Goal: Information Seeking & Learning: Learn about a topic

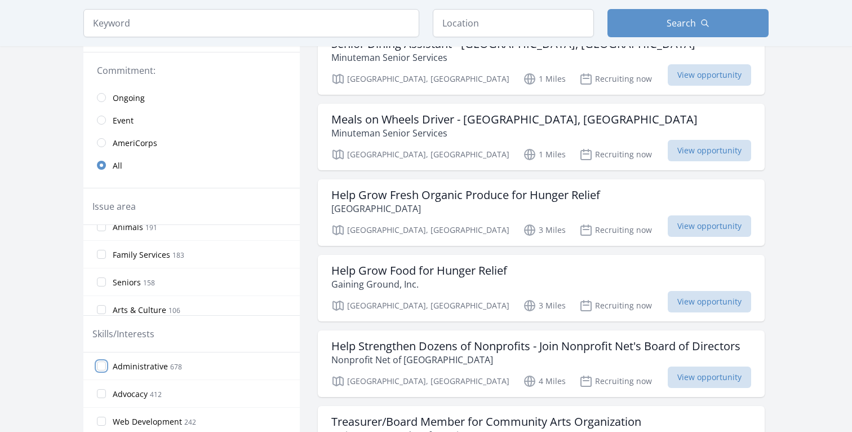
click at [100, 366] on input "Administrative 678" at bounding box center [101, 365] width 9 height 9
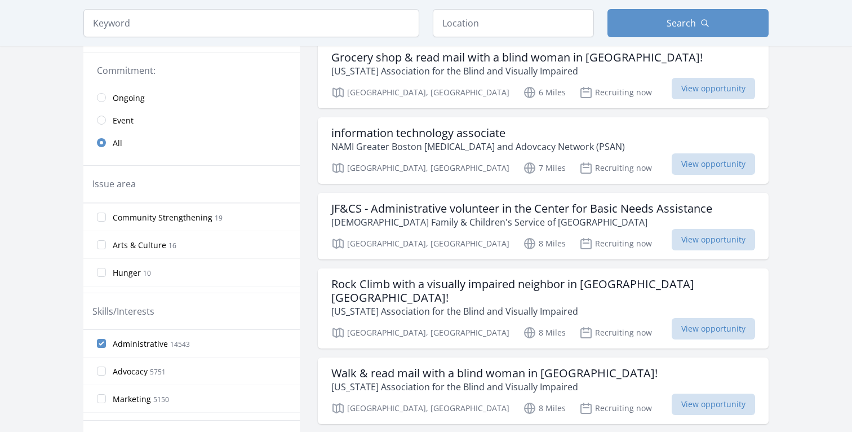
scroll to position [83, 0]
click at [162, 317] on div "Skills/Interests" at bounding box center [191, 311] width 198 height 14
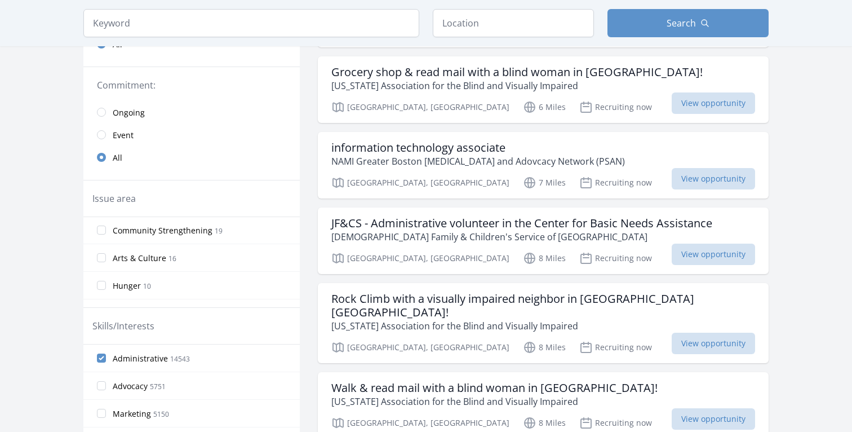
scroll to position [0, 0]
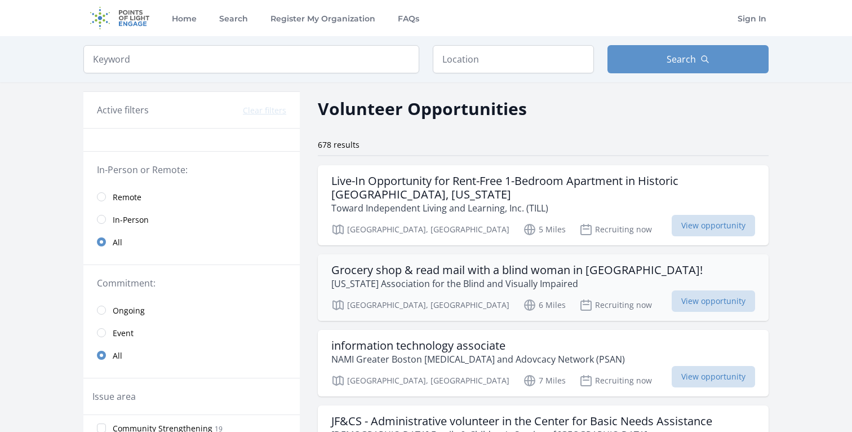
click at [527, 272] on h3 "Grocery shop & read mail with a blind woman in Burlington!" at bounding box center [517, 270] width 372 height 14
click at [525, 277] on p "Massachusetts Association for the Blind and Visually Impaired" at bounding box center [517, 284] width 372 height 14
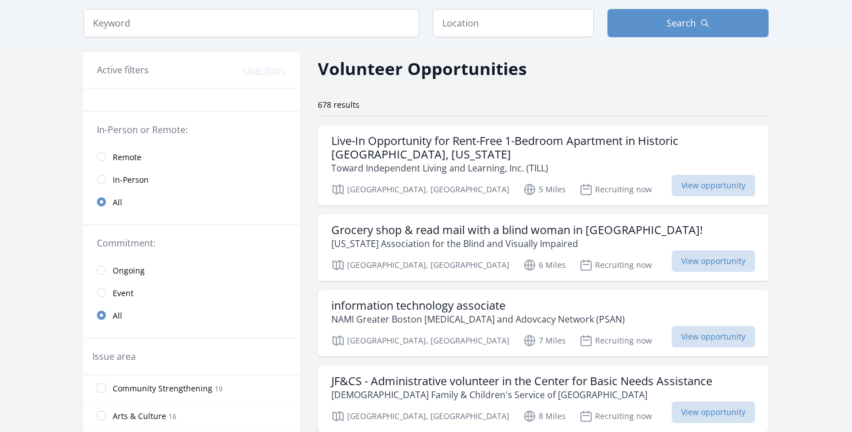
scroll to position [41, 0]
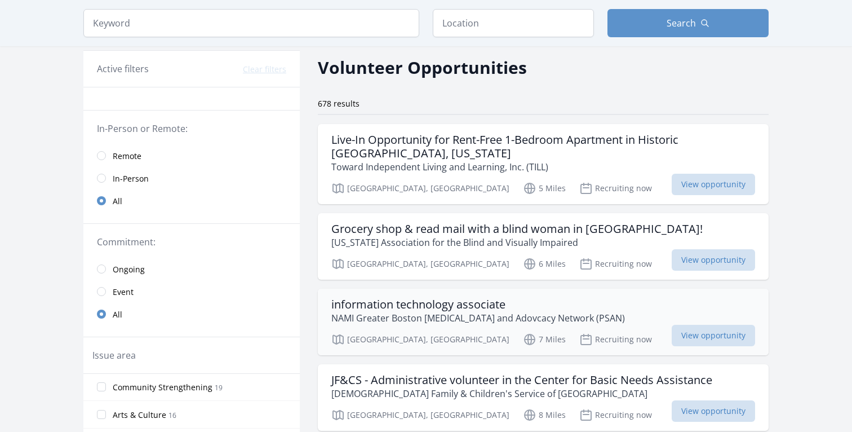
click at [434, 300] on h3 "information technology associate" at bounding box center [478, 305] width 294 height 14
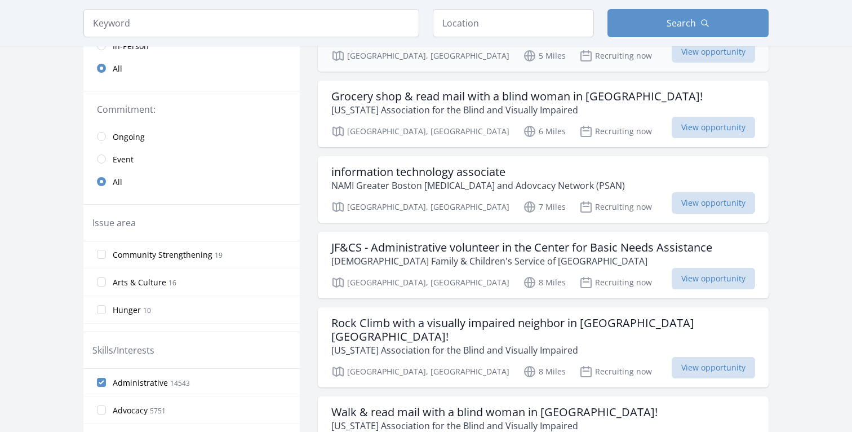
scroll to position [194, 0]
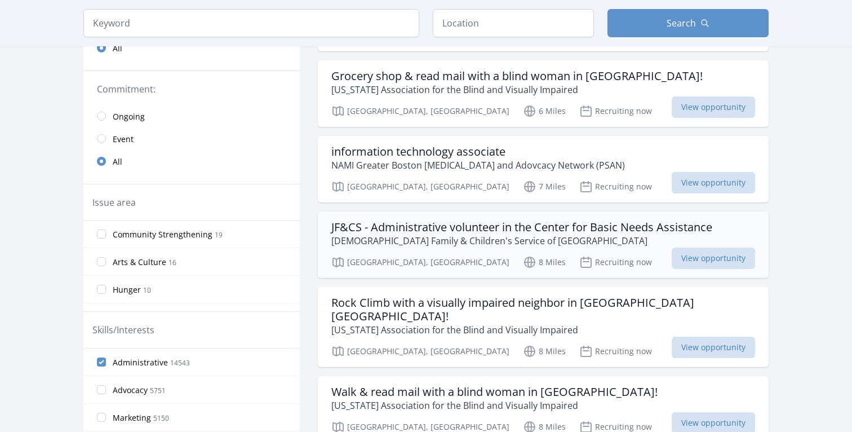
click at [463, 230] on h3 "JF&CS - Administrative volunteer in the Center for Basic Needs Assistance" at bounding box center [521, 227] width 381 height 14
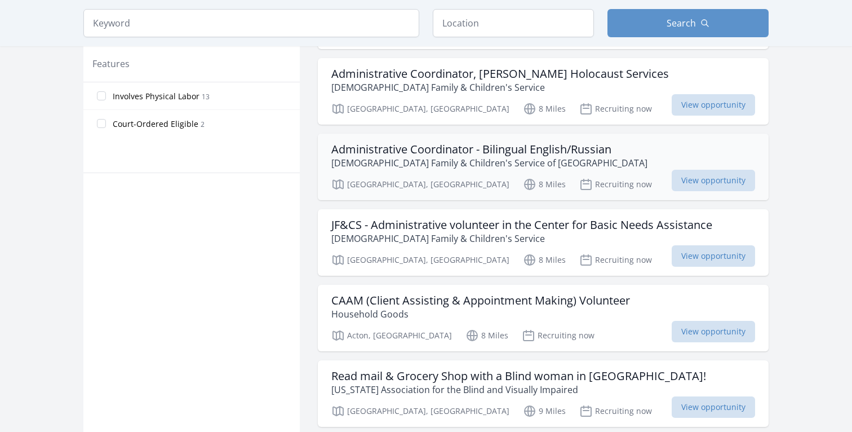
scroll to position [588, 0]
click at [457, 293] on h3 "CAAM (Client Assisting & Appointment Making) Volunteer" at bounding box center [480, 300] width 299 height 14
click at [456, 293] on h3 "CAAM (Client Assisting & Appointment Making) Volunteer" at bounding box center [480, 300] width 299 height 14
click at [447, 293] on h3 "CAAM (Client Assisting & Appointment Making) Volunteer" at bounding box center [480, 300] width 299 height 14
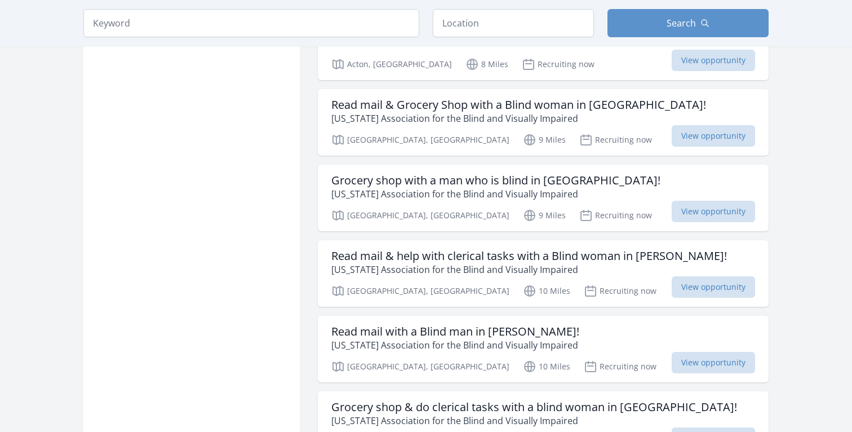
scroll to position [861, 0]
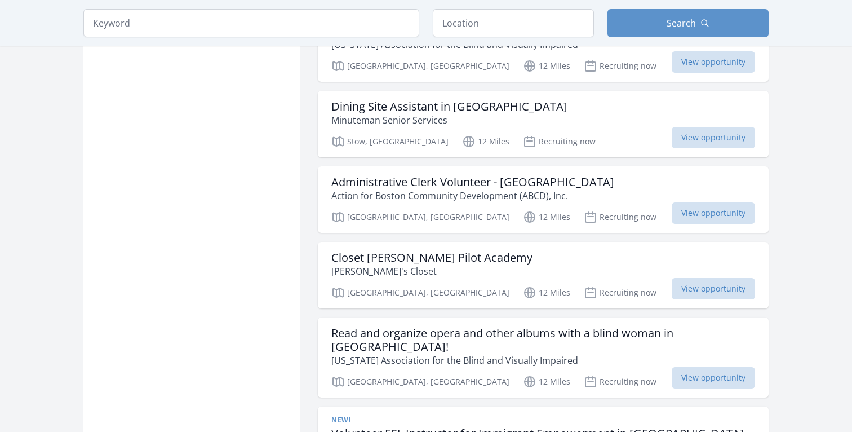
scroll to position [2311, 0]
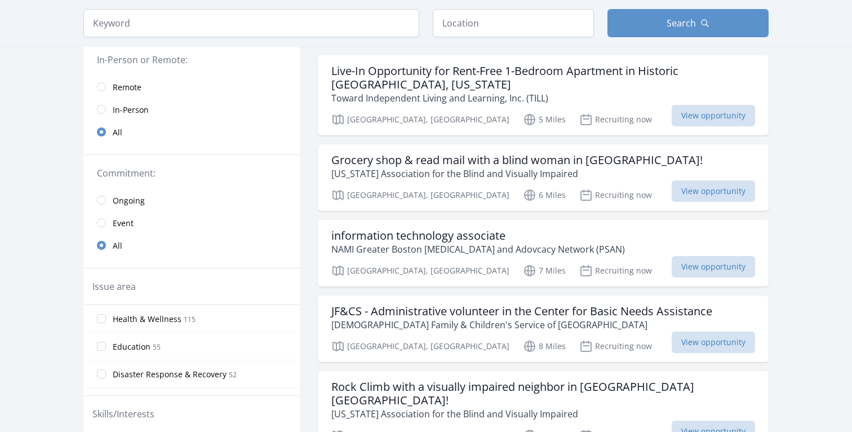
scroll to position [100, 0]
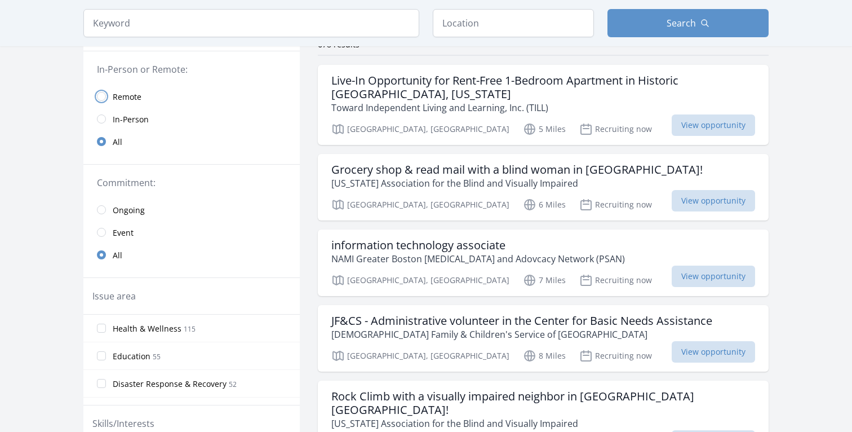
click at [99, 99] on input "radio" at bounding box center [101, 96] width 9 height 9
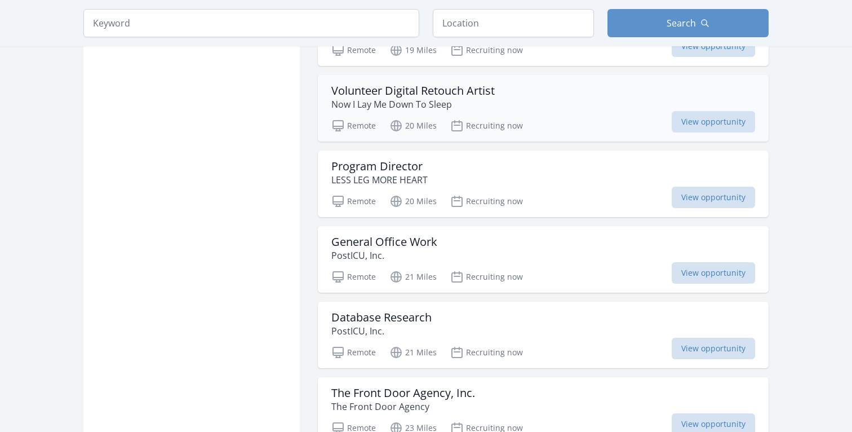
scroll to position [785, 0]
click at [431, 244] on h3 "General Office Work" at bounding box center [384, 241] width 106 height 14
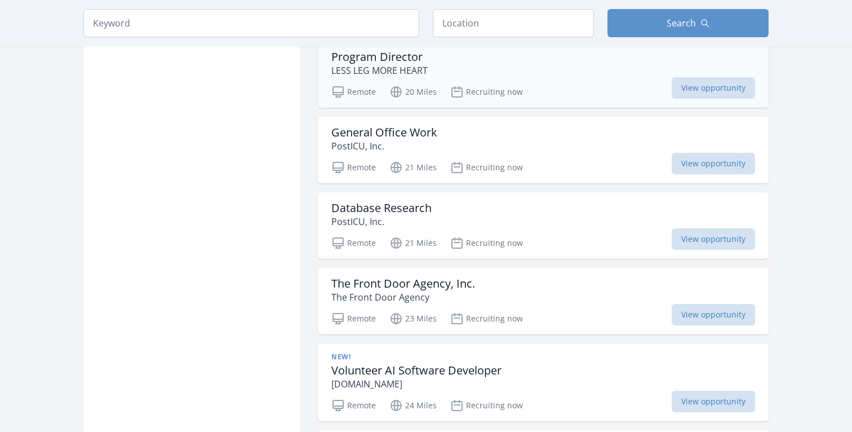
scroll to position [894, 0]
click at [395, 283] on h3 "The Front Door Agency, Inc." at bounding box center [403, 283] width 144 height 14
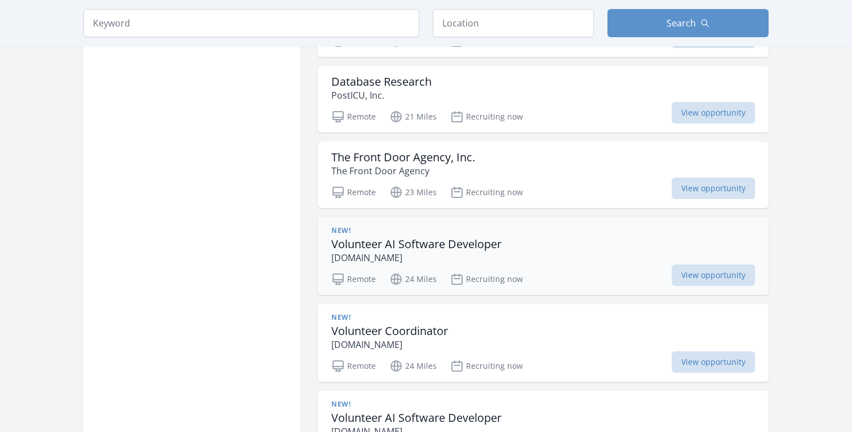
scroll to position [1025, 0]
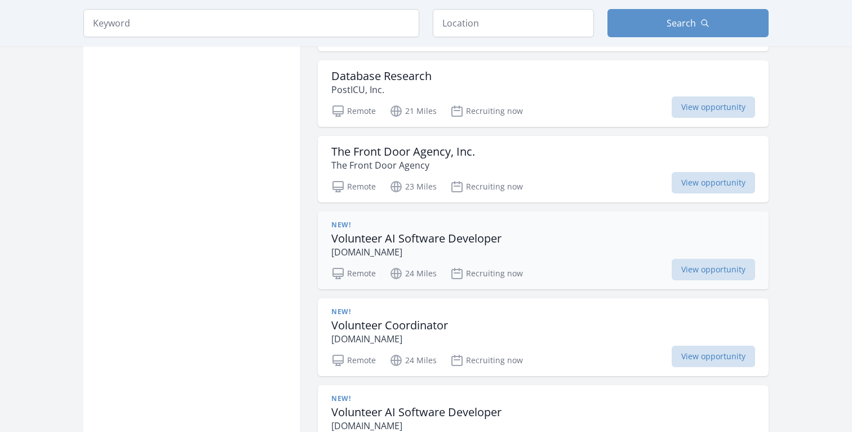
click at [434, 249] on p "MatchingDonors.com" at bounding box center [416, 252] width 170 height 14
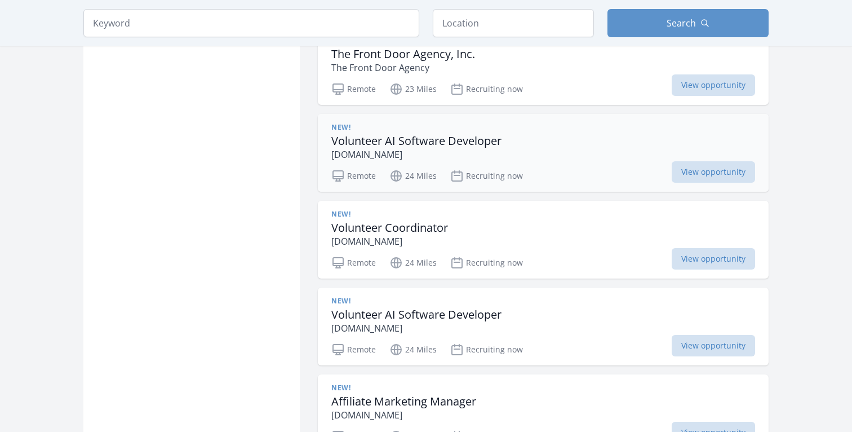
scroll to position [1130, 0]
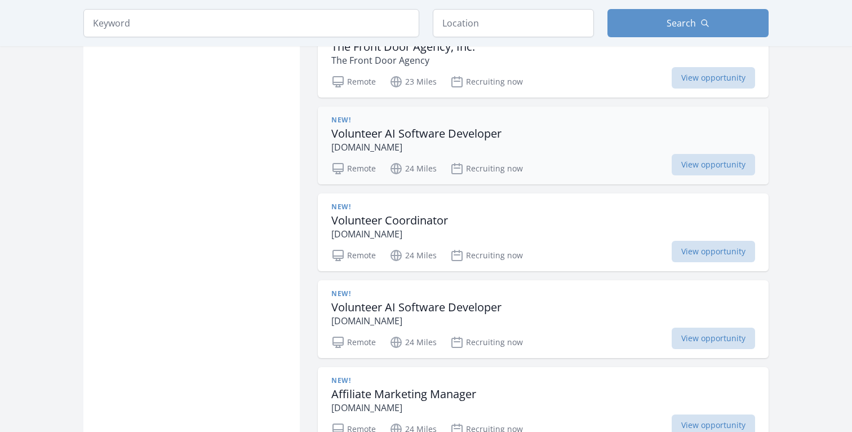
click at [416, 214] on h3 "Volunteer Coordinator" at bounding box center [389, 221] width 117 height 14
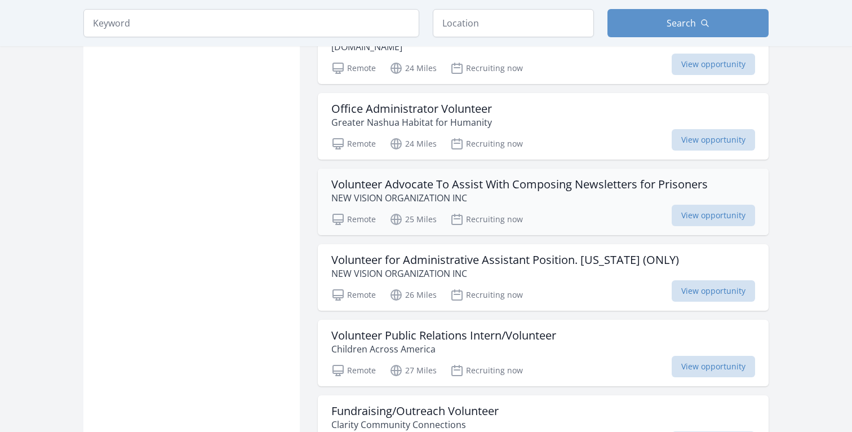
scroll to position [1668, 0]
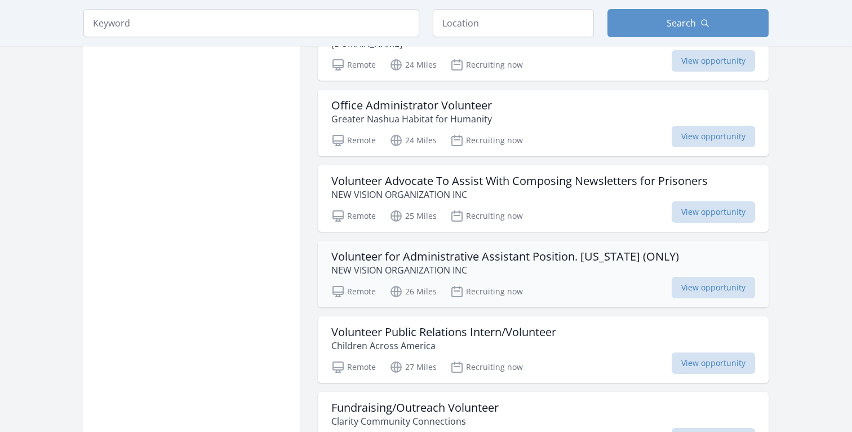
click at [483, 264] on p "NEW VISION ORGANIZATION INC" at bounding box center [505, 270] width 348 height 14
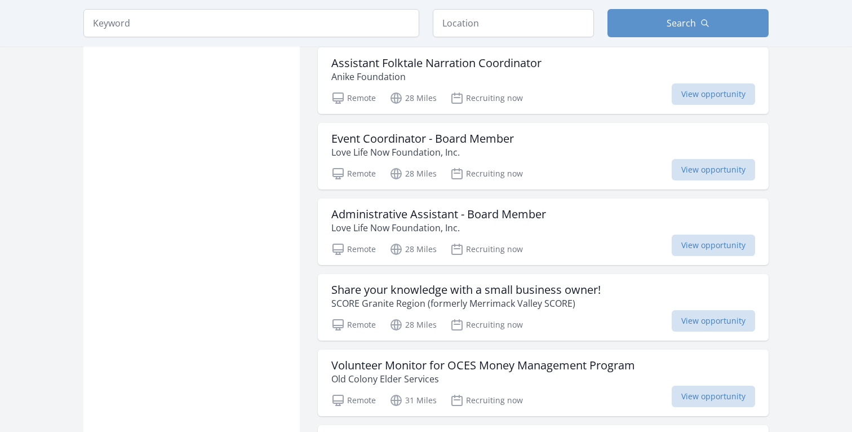
scroll to position [2166, 0]
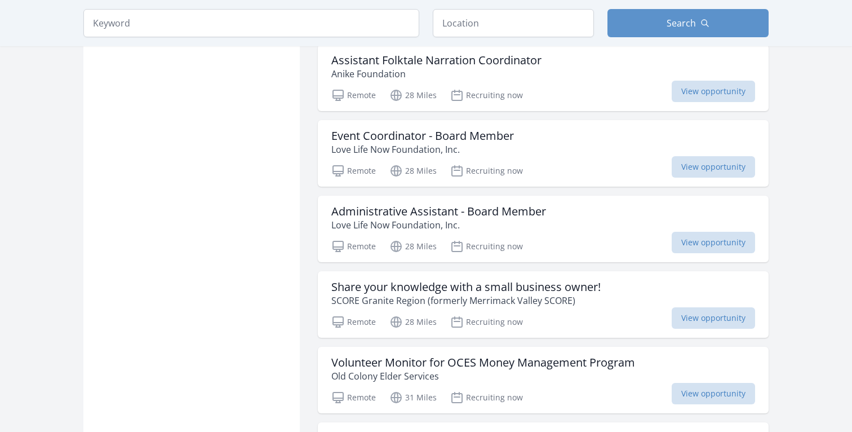
click at [563, 304] on p "SCORE Granite Region (formerly Merrimack Valley SCORE)" at bounding box center [465, 301] width 269 height 14
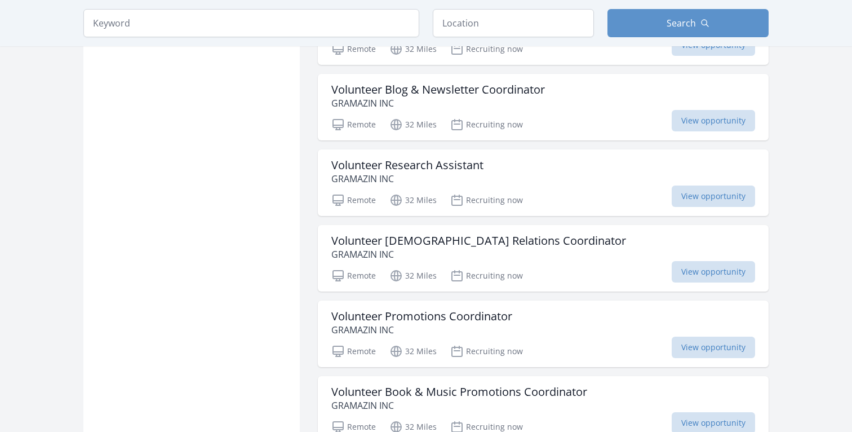
scroll to position [2818, 0]
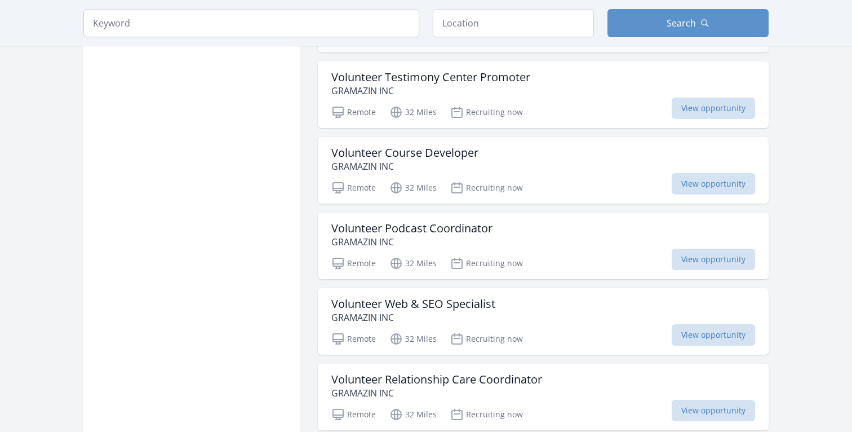
scroll to position [3306, 0]
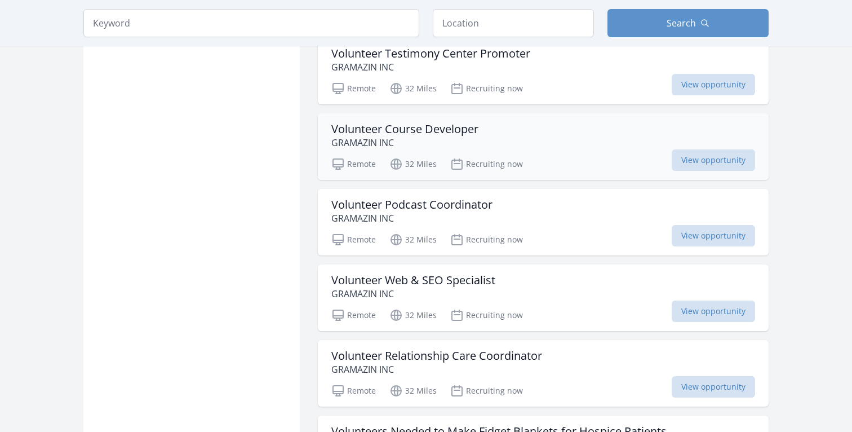
click at [453, 139] on p "GRAMAZIN INC" at bounding box center [404, 143] width 147 height 14
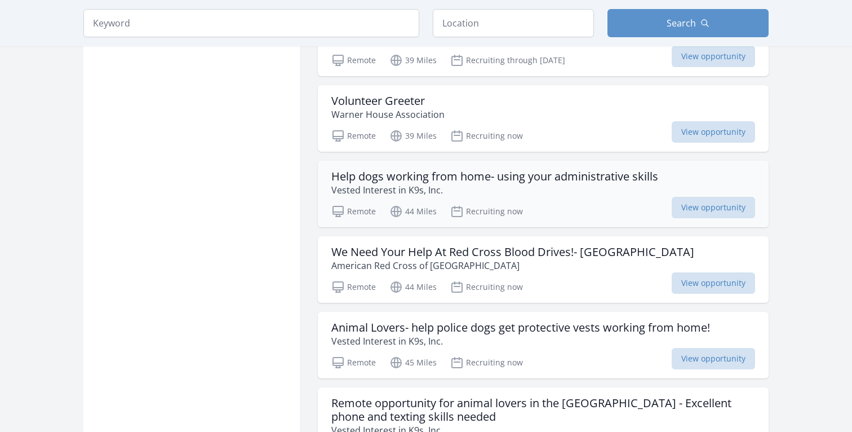
scroll to position [4298, 0]
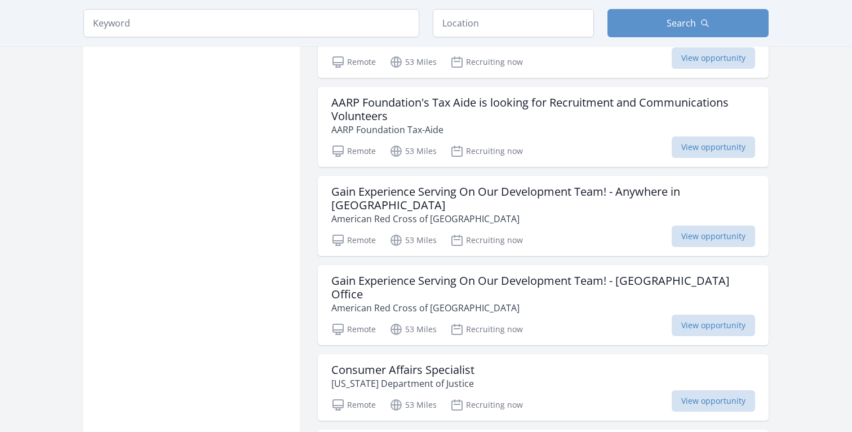
scroll to position [5667, 0]
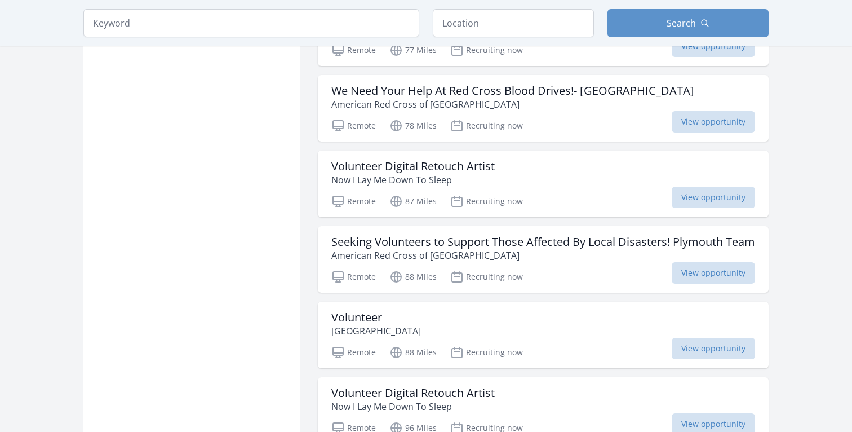
scroll to position [7490, 0]
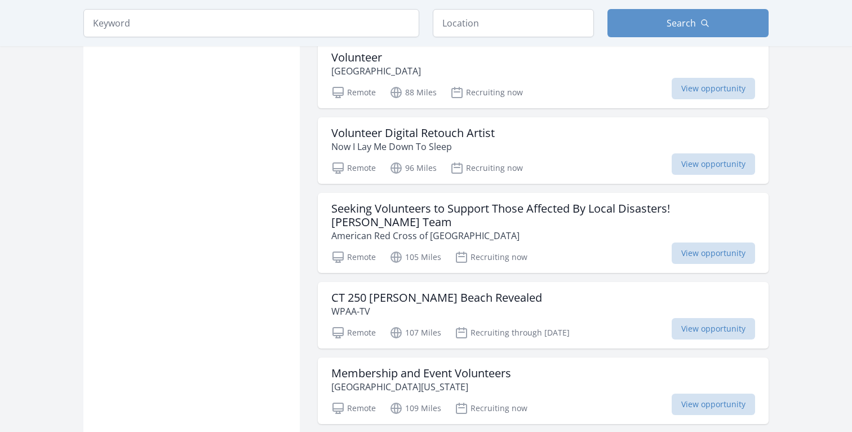
scroll to position [7744, 0]
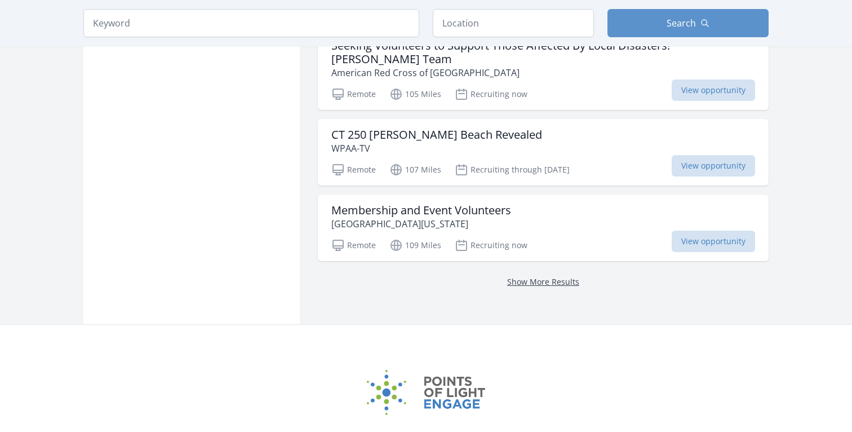
scroll to position [7907, 0]
click at [536, 275] on link "Show More Results" at bounding box center [543, 280] width 72 height 11
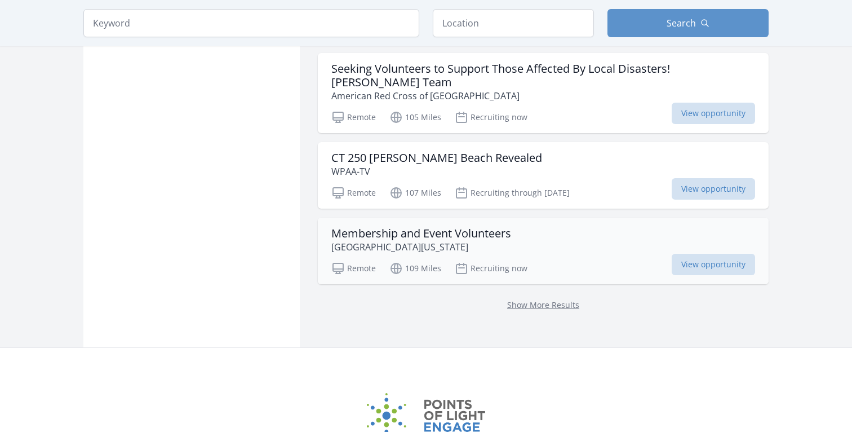
scroll to position [7925, 0]
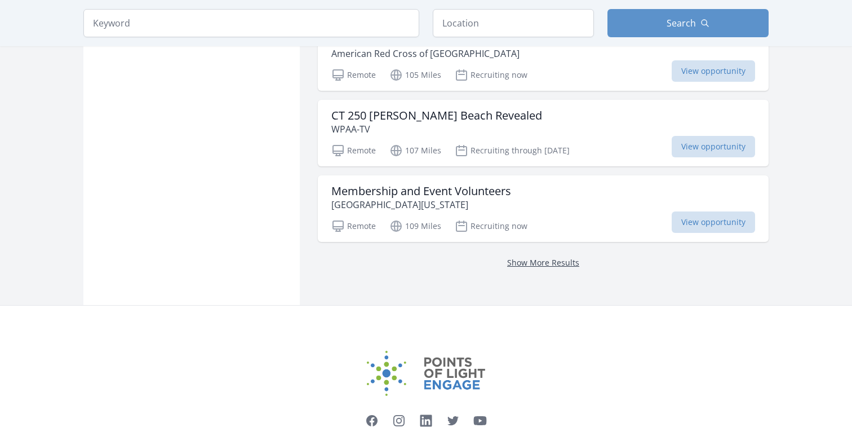
click at [549, 257] on link "Show More Results" at bounding box center [543, 262] width 72 height 11
click at [539, 257] on link "Show More Results" at bounding box center [543, 262] width 72 height 11
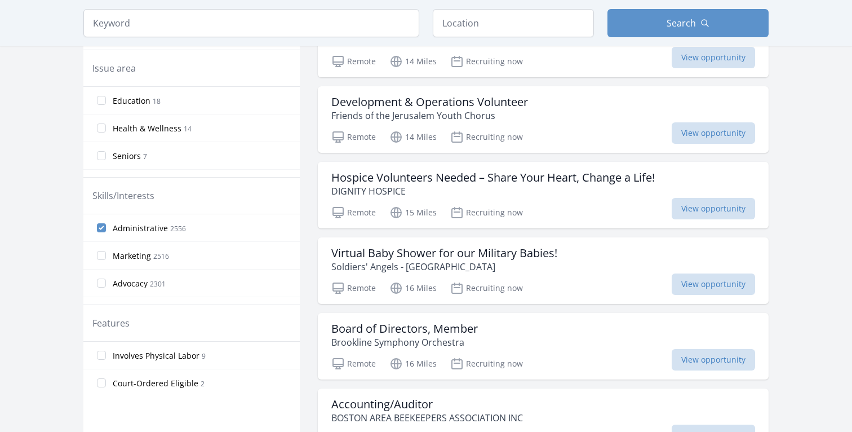
scroll to position [390, 0]
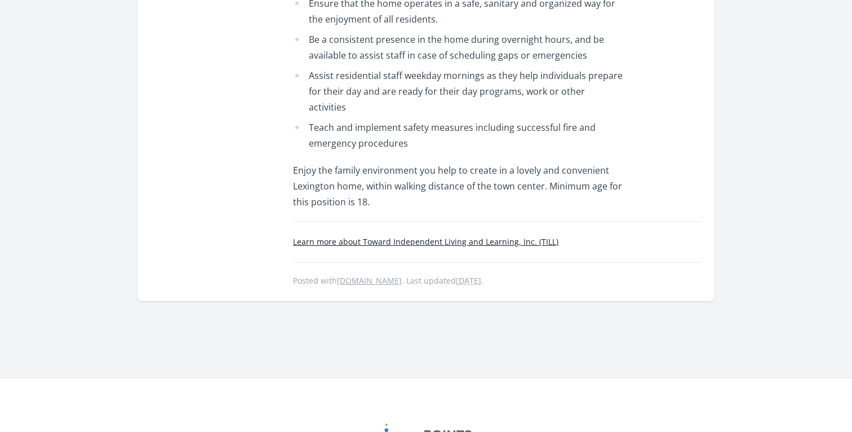
scroll to position [571, 0]
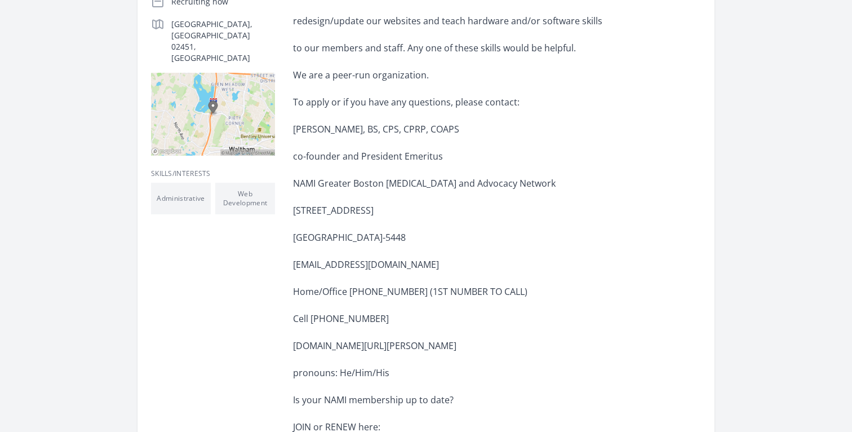
scroll to position [286, 0]
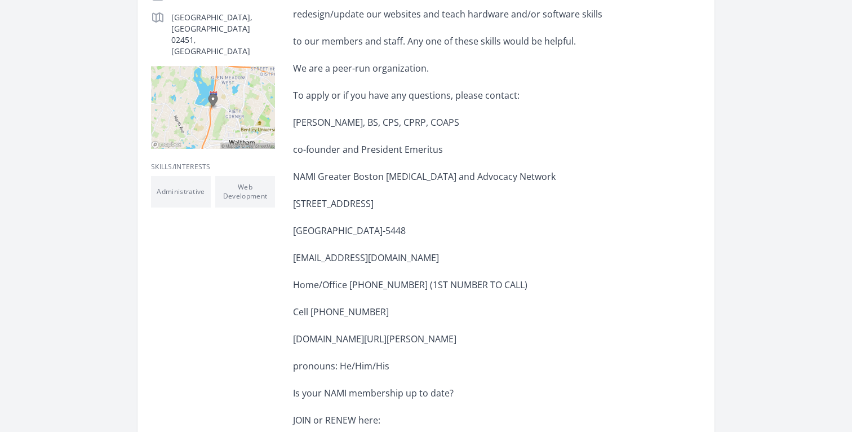
drag, startPoint x: 295, startPoint y: 339, endPoint x: 581, endPoint y: 342, distance: 286.4
click at [582, 342] on p "www.linkedin.com/pub/howard-d-trachtman/61/a22/545/" at bounding box center [458, 339] width 330 height 16
copy p "www.linkedin.com/pub/howard-d-trachtman/61/a22/545/"
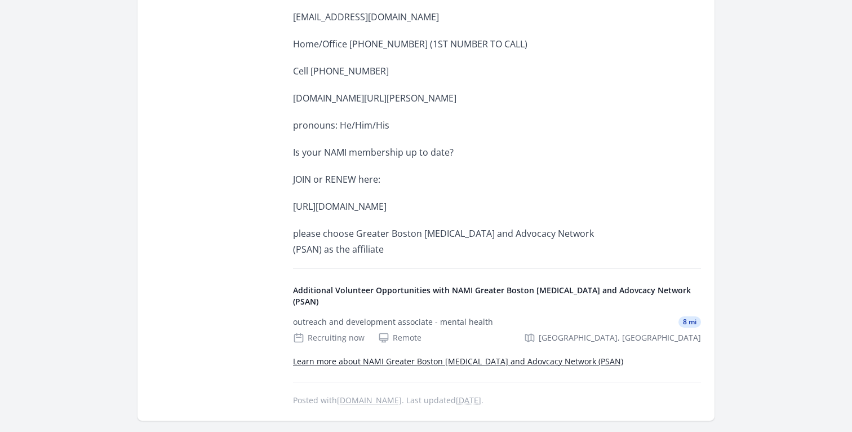
scroll to position [325, 0]
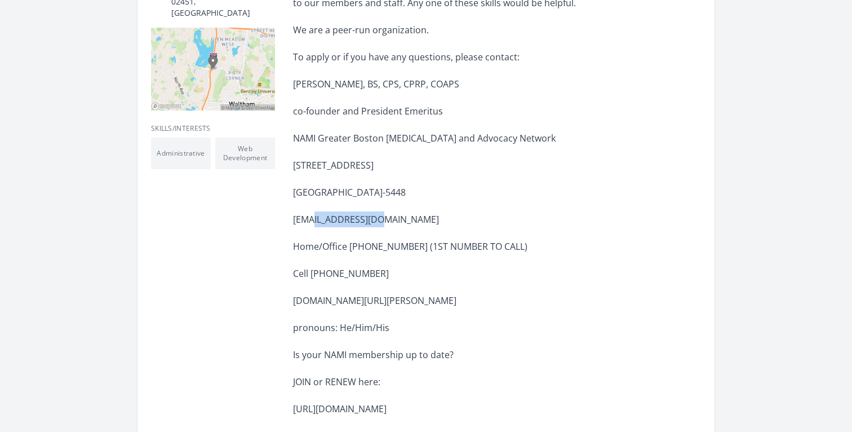
drag, startPoint x: 316, startPoint y: 220, endPoint x: 471, endPoint y: 221, distance: 155.0
click at [471, 221] on p "hdt@namiboston.org" at bounding box center [458, 219] width 330 height 16
copy p "namiboston.org"
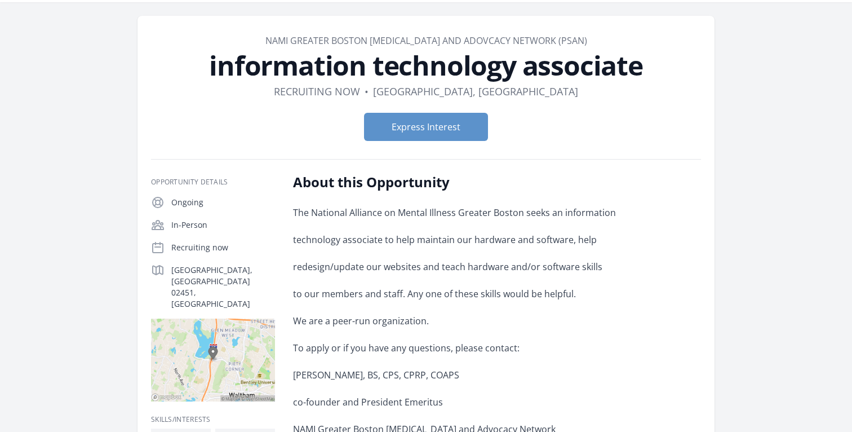
scroll to position [0, 0]
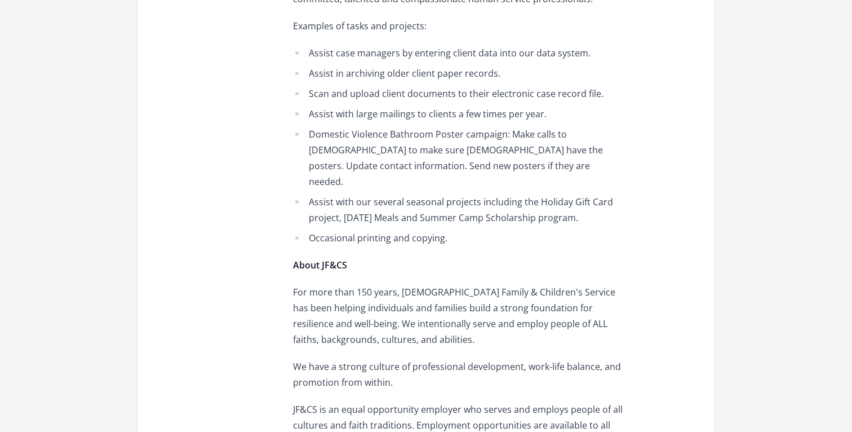
scroll to position [707, 0]
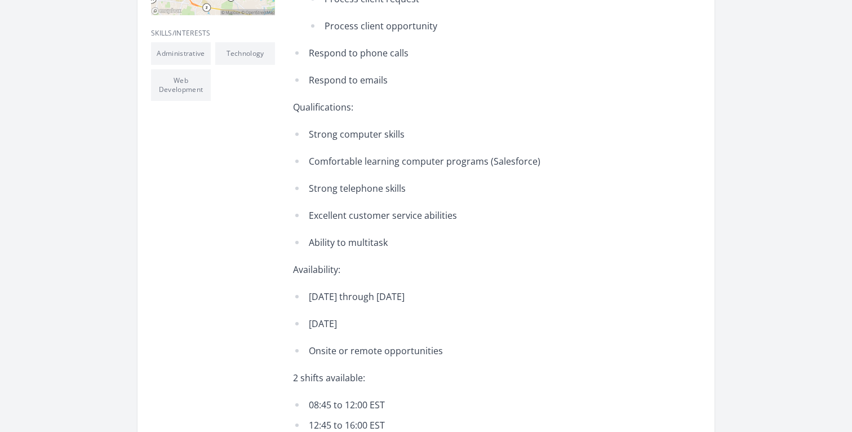
scroll to position [416, 0]
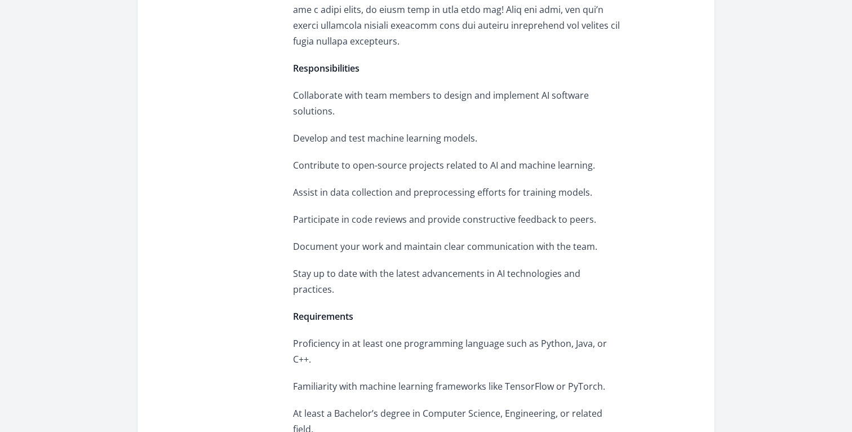
scroll to position [753, 0]
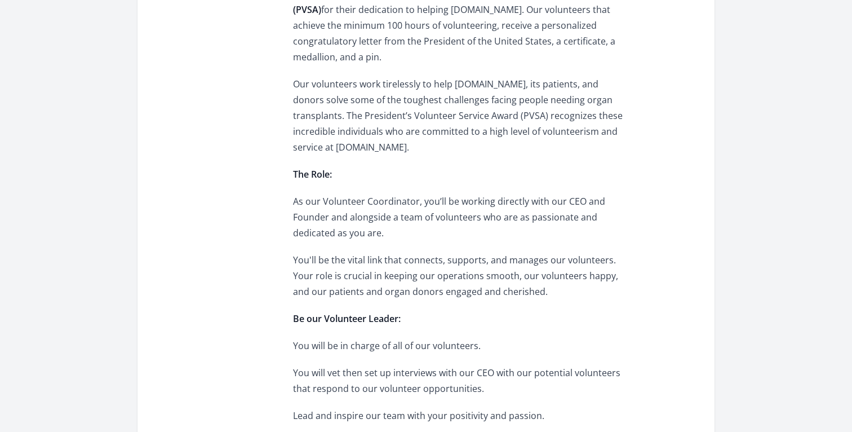
scroll to position [498, 0]
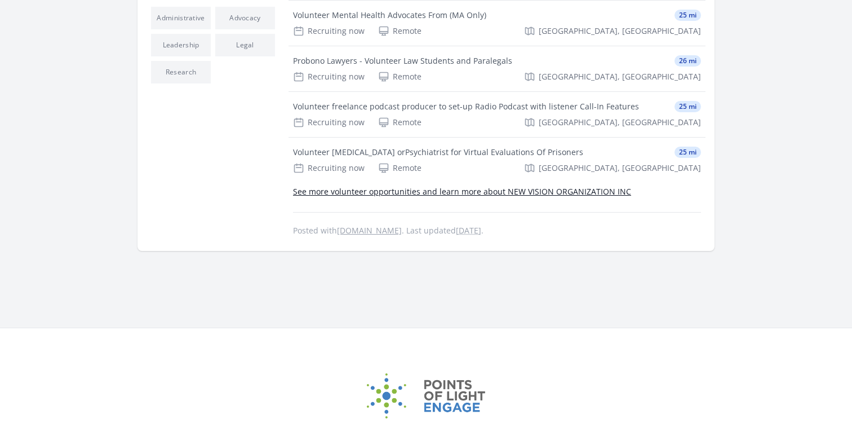
scroll to position [453, 0]
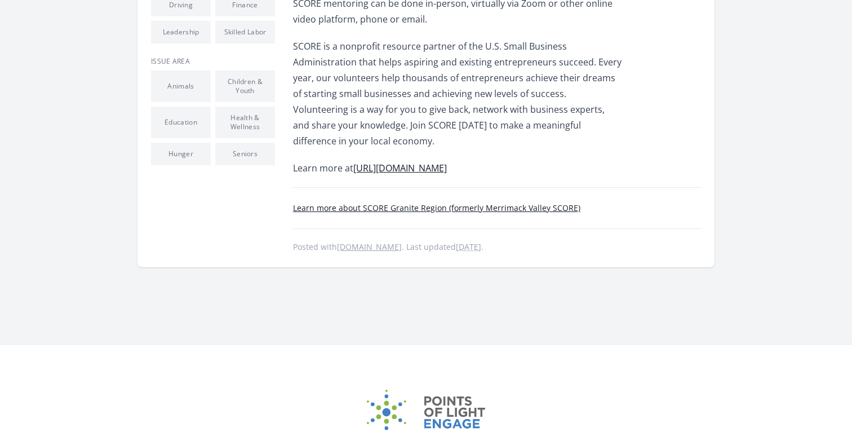
scroll to position [658, 0]
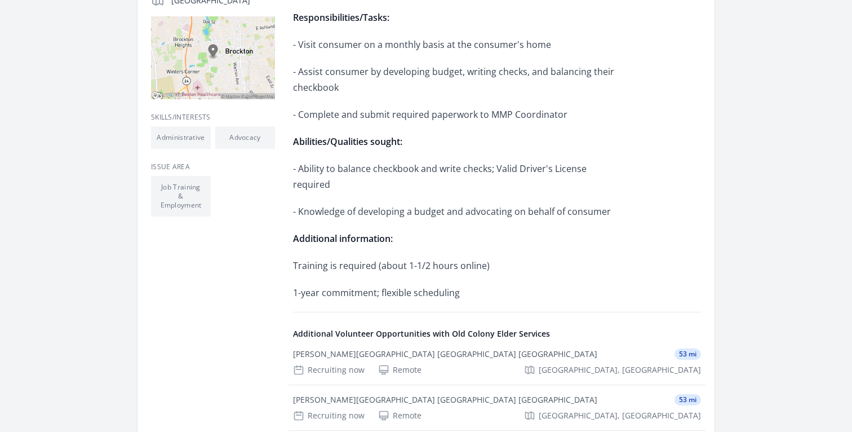
scroll to position [335, 0]
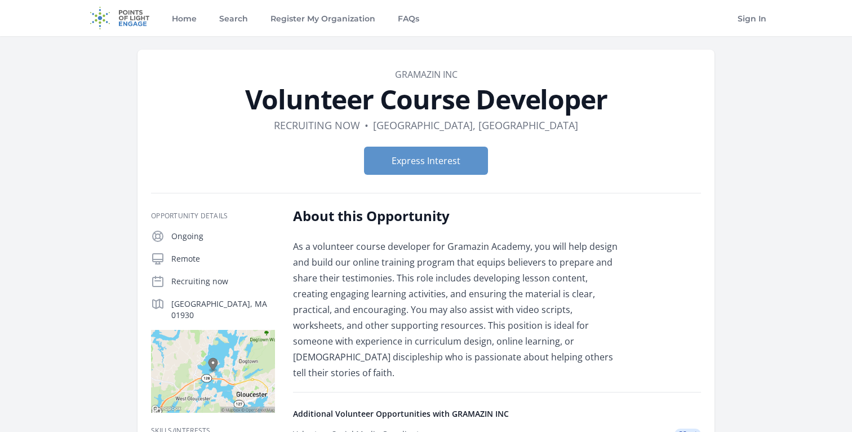
scroll to position [205, 0]
